Goal: Find specific page/section: Find specific page/section

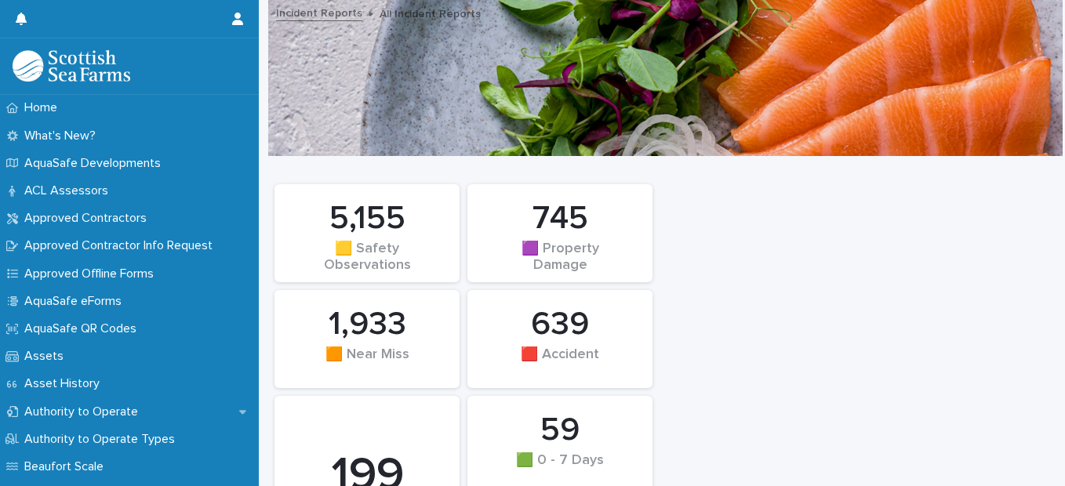
scroll to position [2188, 0]
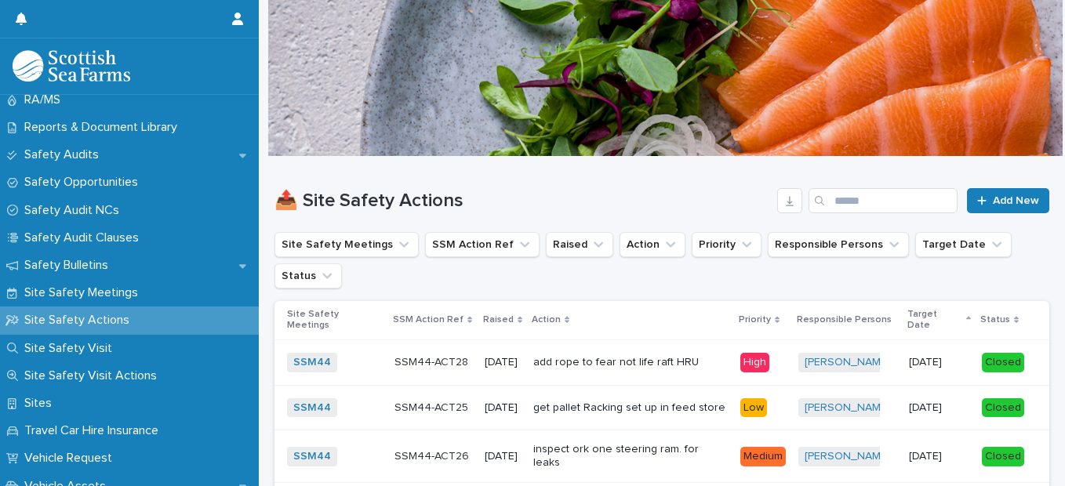
scroll to position [812, 0]
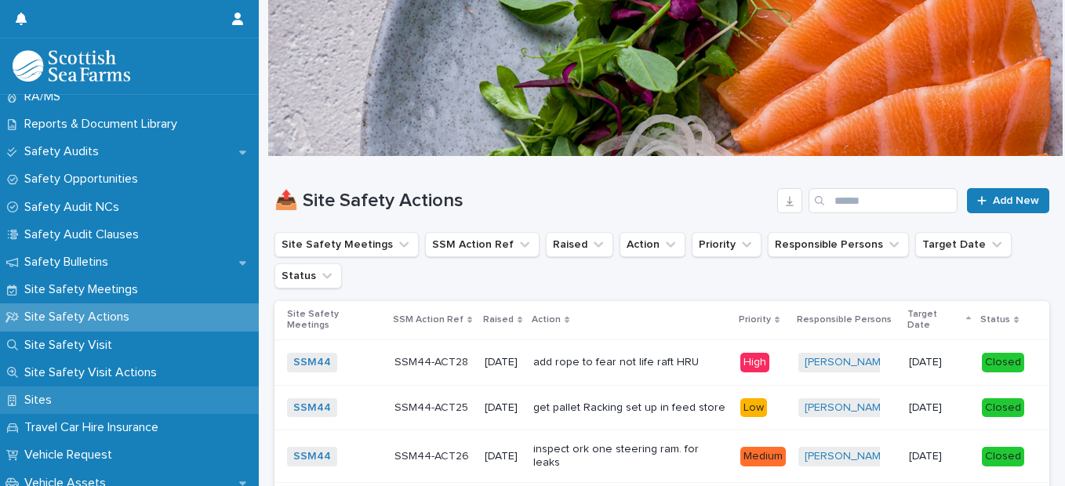
click at [56, 394] on p "Sites" at bounding box center [41, 400] width 46 height 15
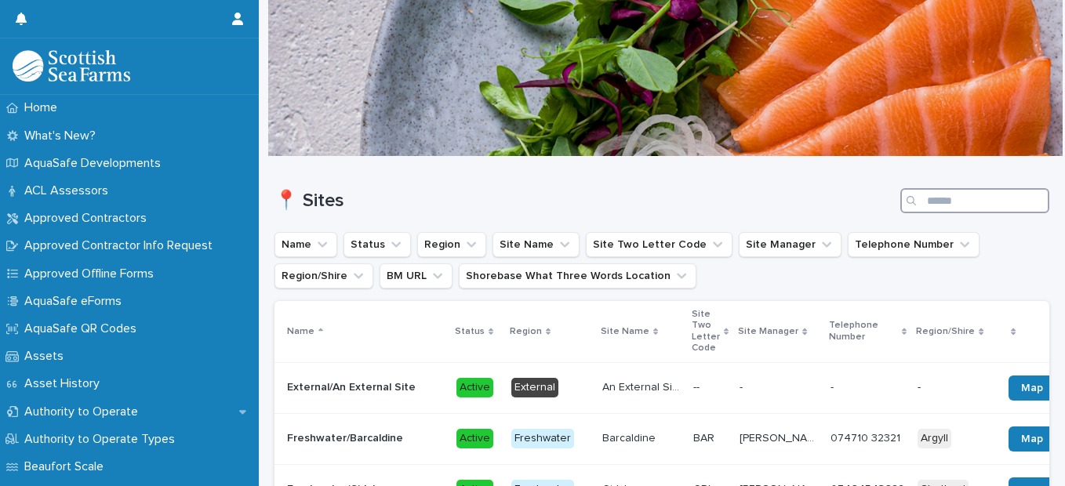
click at [918, 201] on input "Search" at bounding box center [974, 200] width 149 height 25
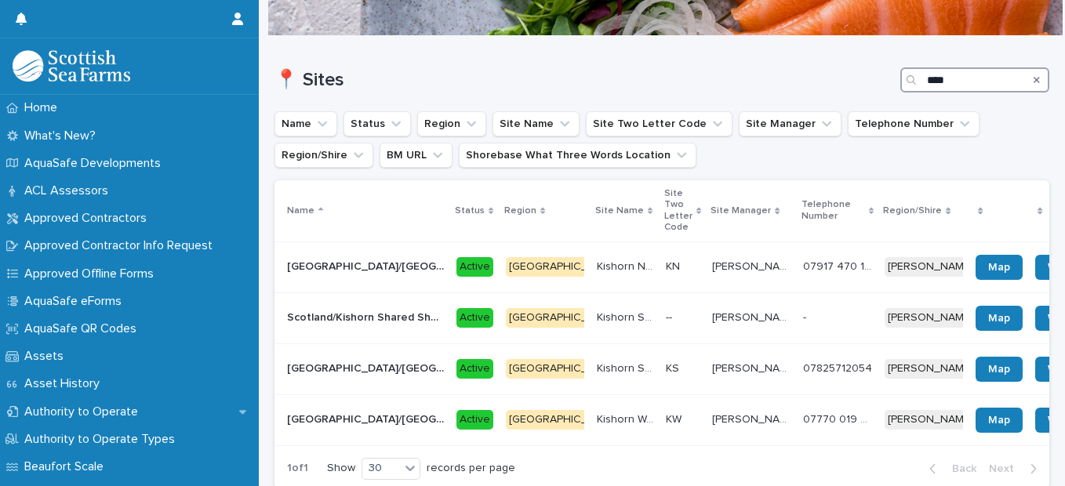
scroll to position [130, 0]
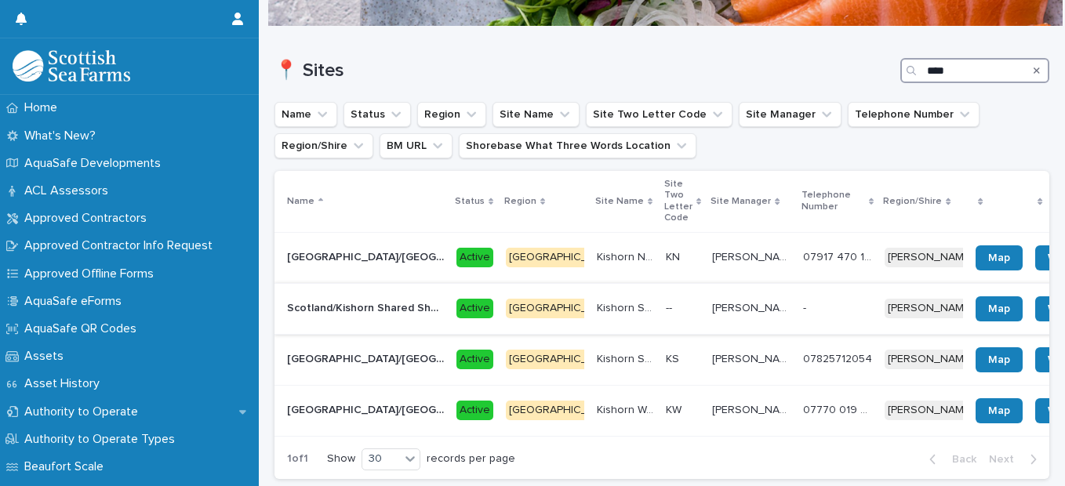
type input "****"
click at [712, 299] on p "Kenneth Thorburn, Troy Flanagan" at bounding box center [753, 307] width 82 height 16
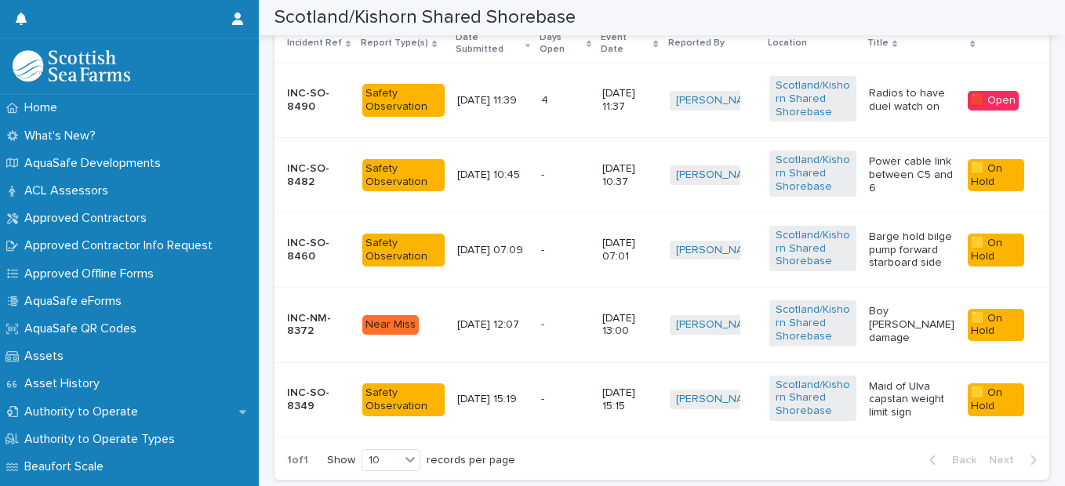
scroll to position [1118, 0]
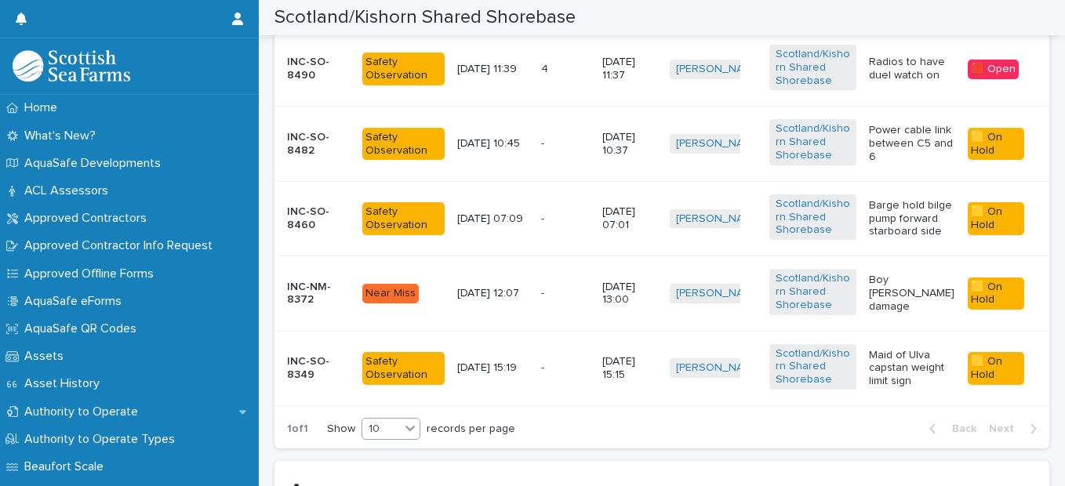
click at [413, 431] on icon at bounding box center [409, 428] width 9 height 5
click at [380, 385] on div "20" at bounding box center [391, 393] width 57 height 19
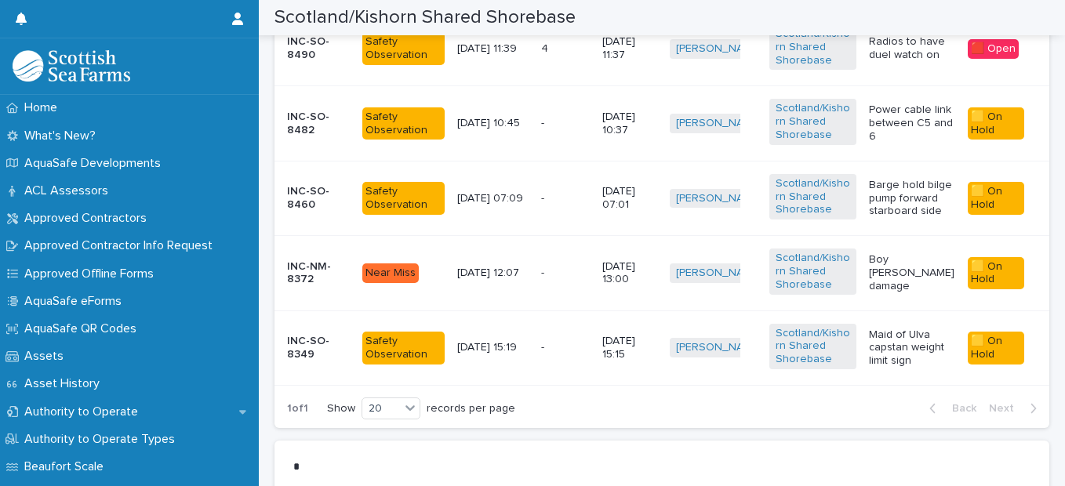
scroll to position [1162, 0]
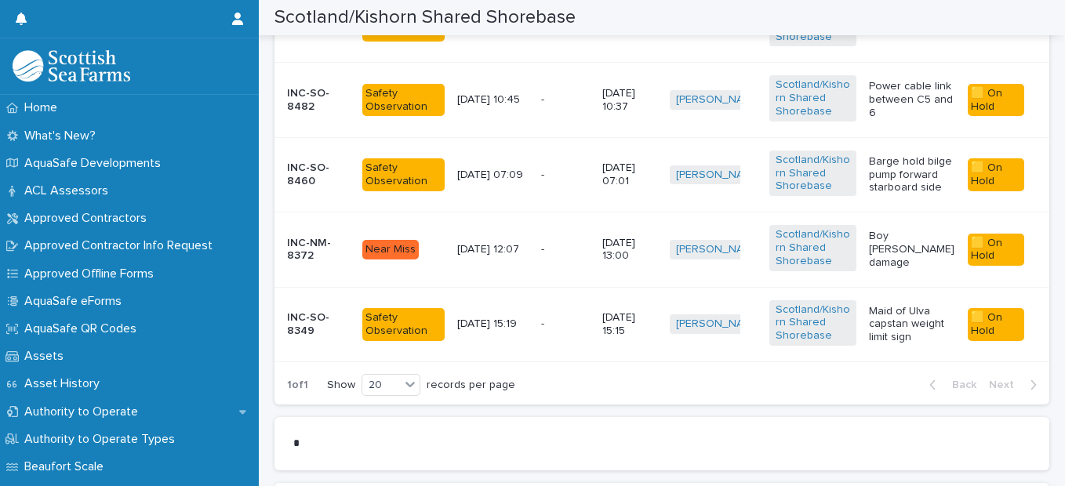
click at [907, 181] on p "Barge hold bilge pump forward starboard side" at bounding box center [912, 174] width 87 height 39
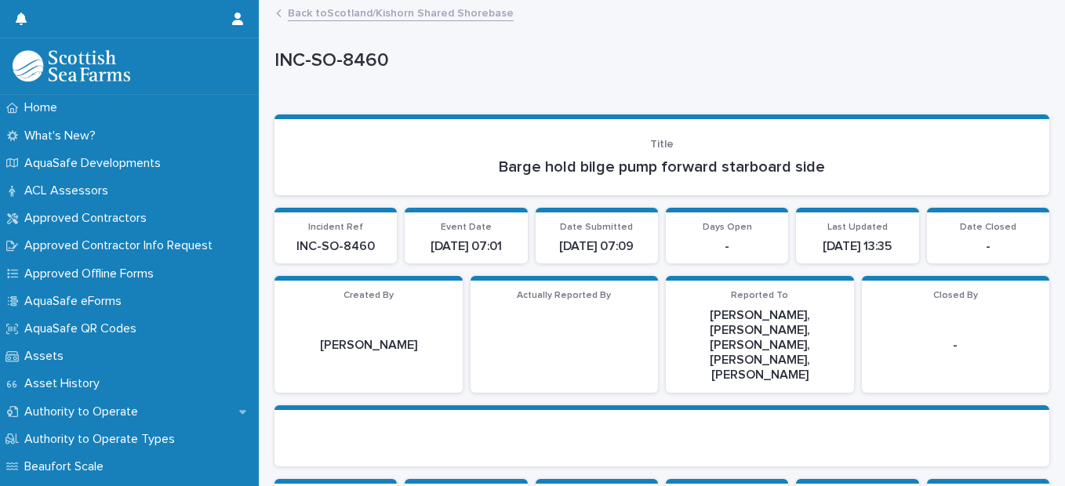
click at [907, 181] on section "Title Barge hold bilge pump forward starboard side" at bounding box center [661, 155] width 775 height 81
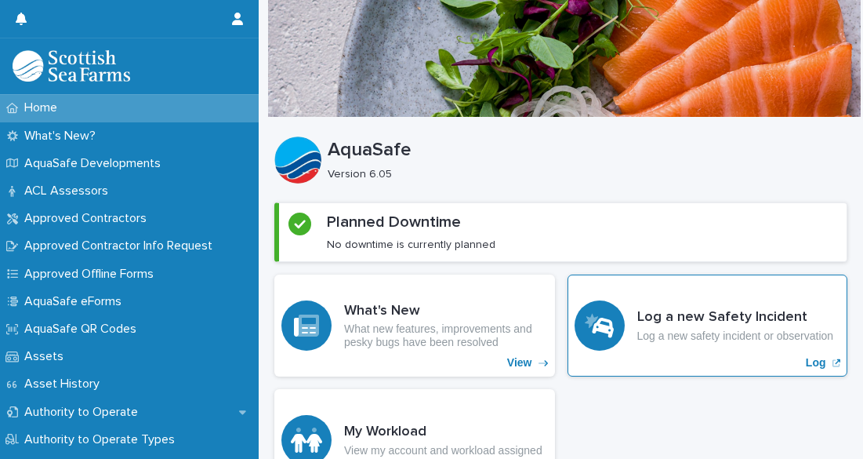
click at [702, 344] on div "Log a new Safety Incident Log a new safety incident or observation Log" at bounding box center [708, 325] width 281 height 102
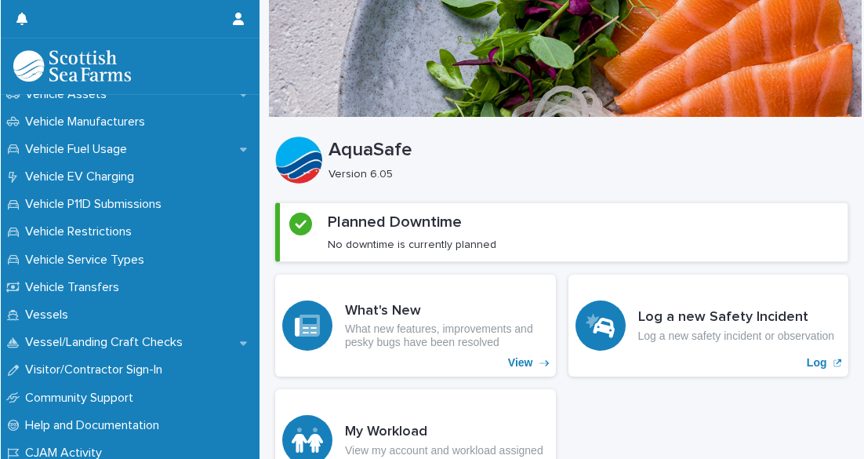
scroll to position [1208, 0]
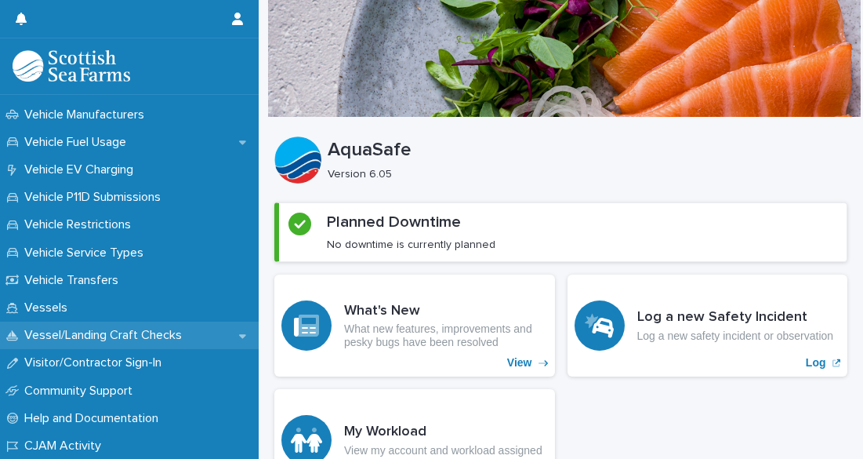
click at [196, 331] on div "Vessel/Landing Craft Checks" at bounding box center [129, 335] width 259 height 27
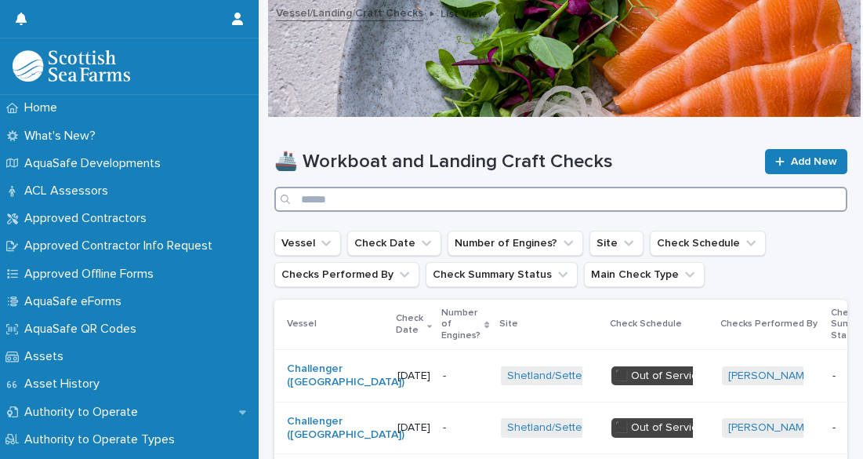
click at [394, 200] on input "Search" at bounding box center [560, 199] width 573 height 25
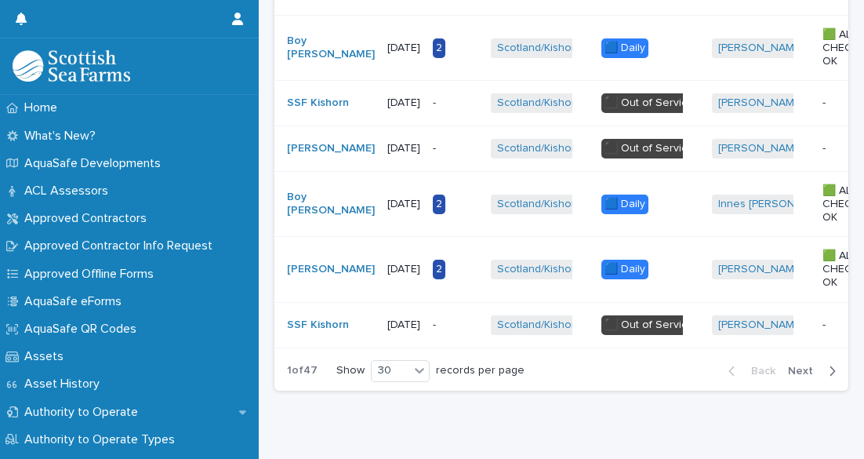
scroll to position [1844, 0]
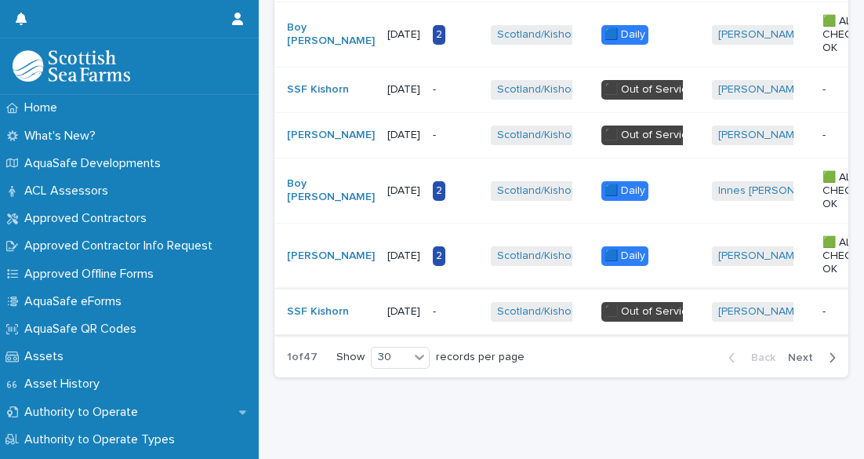
type input "*******"
click at [765, 329] on td "Craig Swannie + 0" at bounding box center [761, 311] width 111 height 45
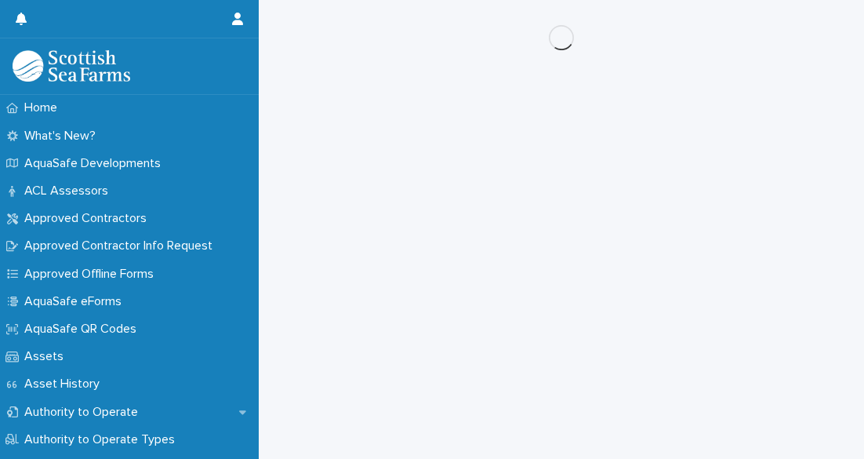
click at [813, 350] on div "Loading... Saving… Loading... Saving…" at bounding box center [562, 210] width 590 height 420
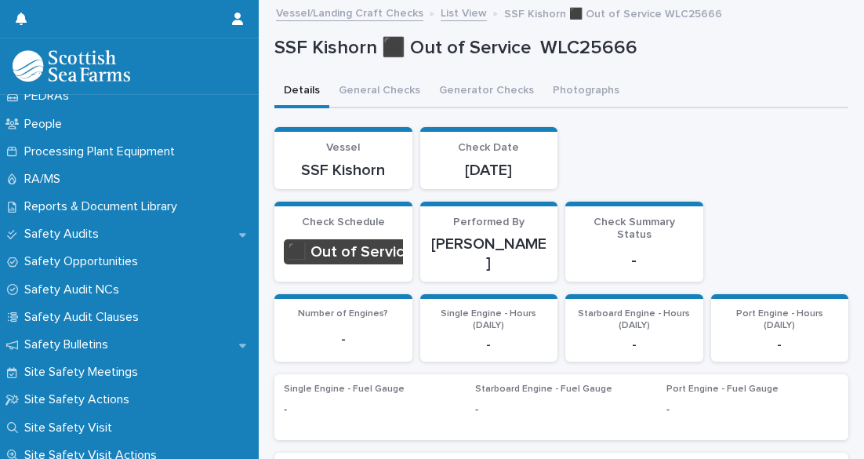
scroll to position [1323, 0]
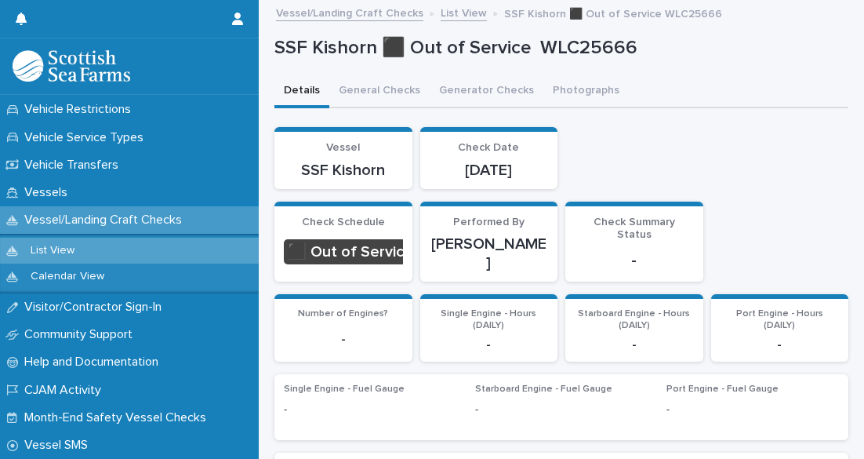
click at [137, 223] on p "Vessel/Landing Craft Checks" at bounding box center [106, 220] width 176 height 15
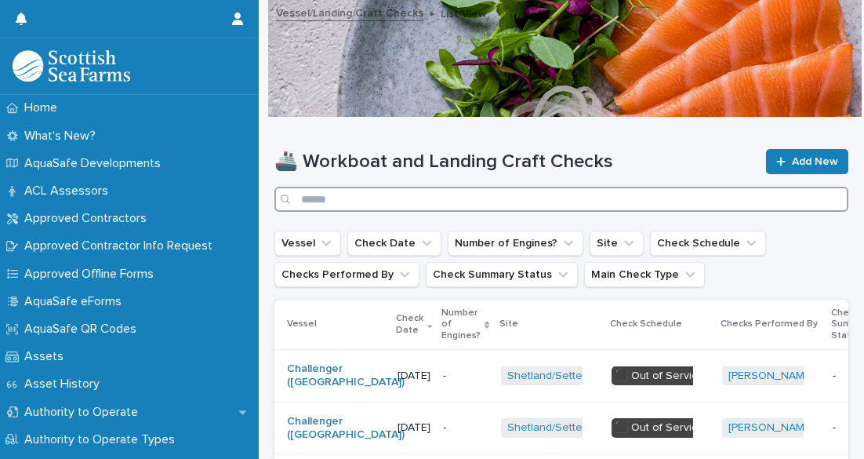
click at [342, 198] on input "Search" at bounding box center [561, 199] width 574 height 25
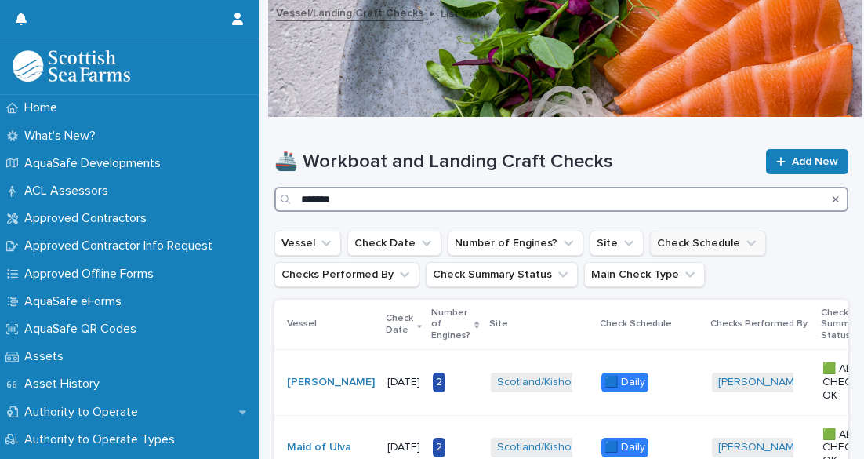
type input "*******"
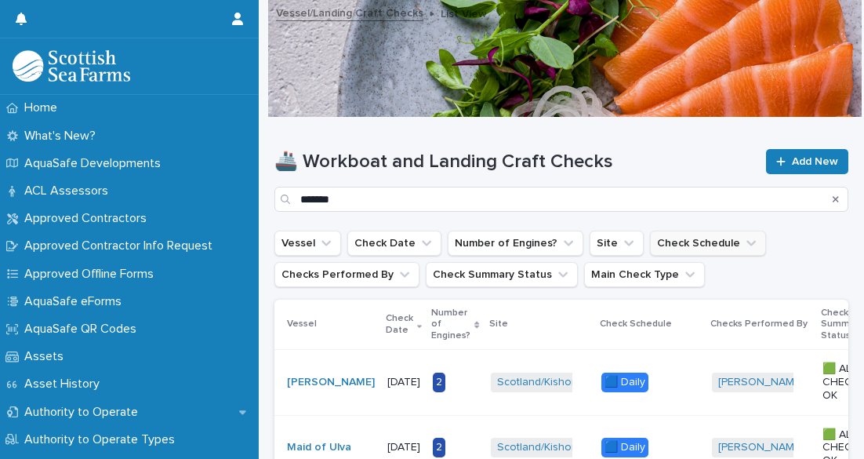
click at [703, 245] on button "Check Schedule" at bounding box center [708, 243] width 116 height 25
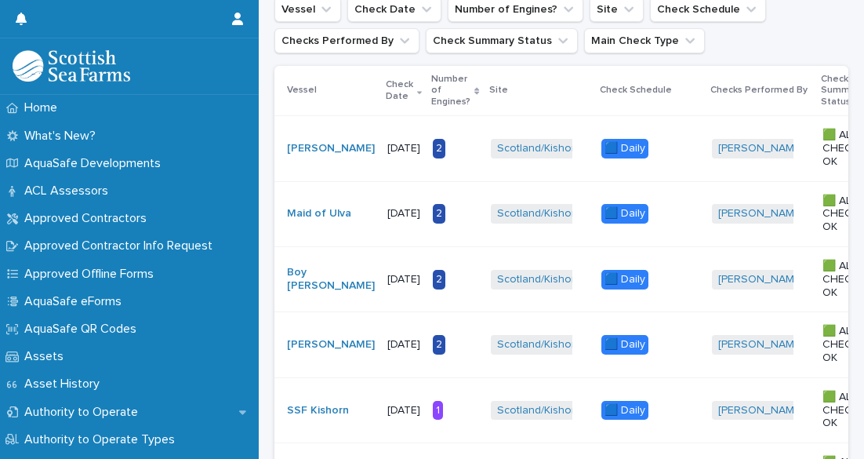
scroll to position [247, 0]
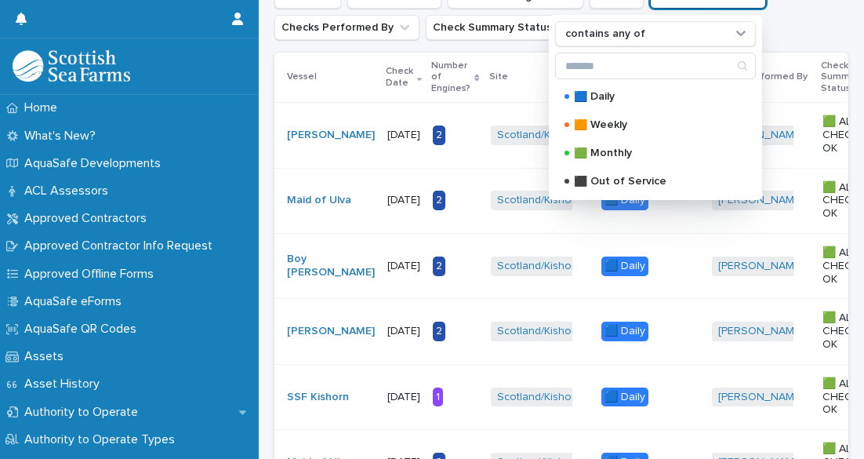
click at [769, 39] on ul "Vessel Check Date Number of Engines? Site Check Schedule contains any of 🟦 Dail…" at bounding box center [561, 11] width 580 height 63
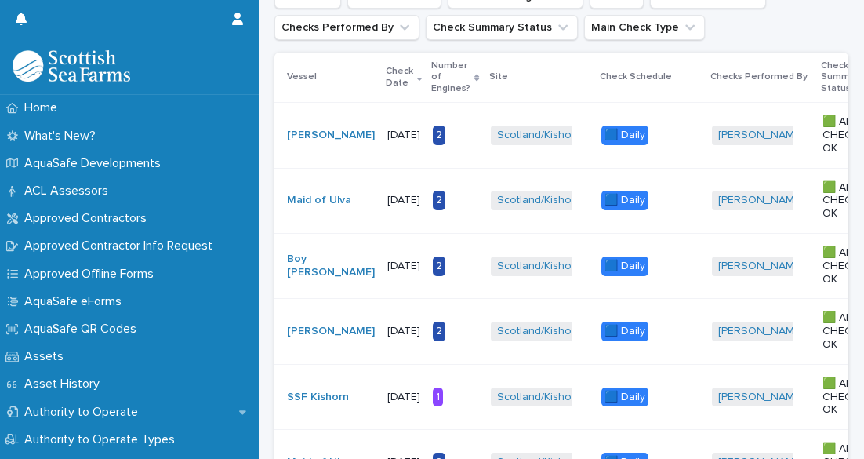
scroll to position [0, 0]
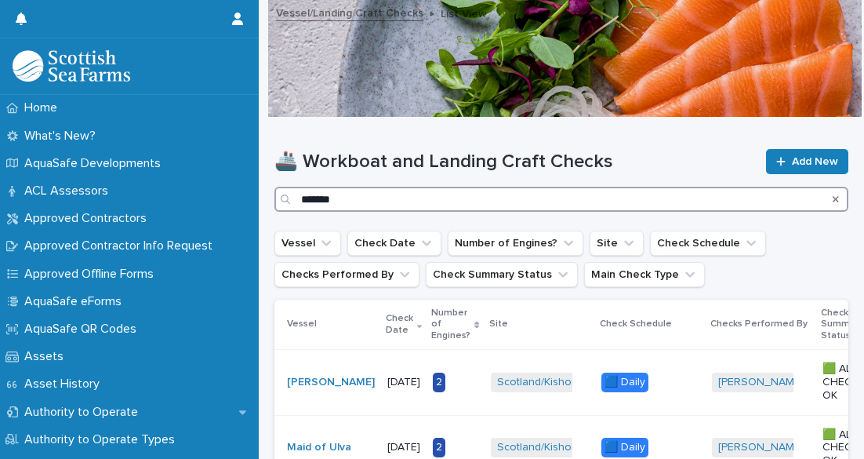
click at [740, 205] on input "*******" at bounding box center [561, 199] width 574 height 25
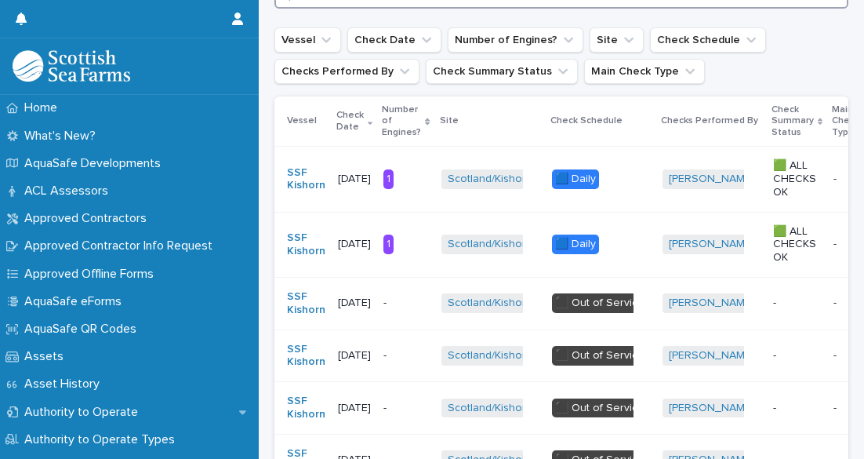
scroll to position [140, 0]
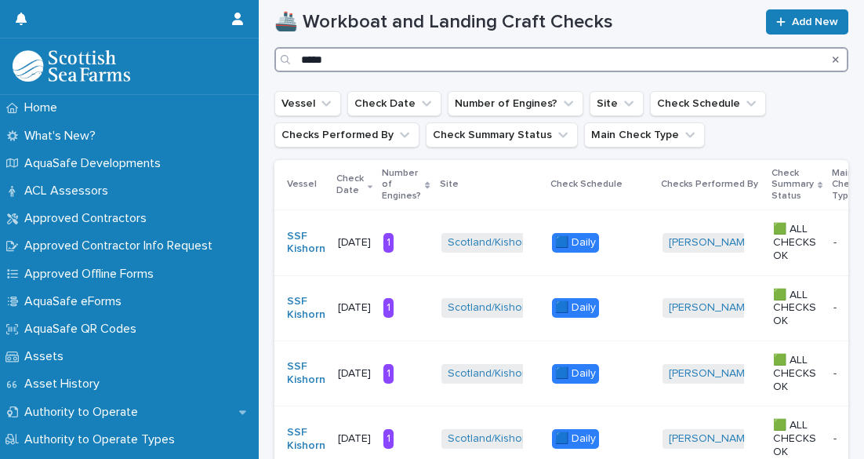
type input "*****"
